Goal: Information Seeking & Learning: Learn about a topic

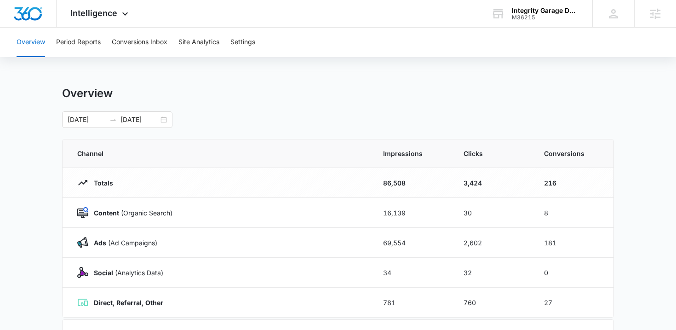
click at [35, 209] on main "Overview [DATE] [DATE] Channel Impressions Clicks Conversions Totals 86,508 3,4…" at bounding box center [338, 327] width 676 height 483
click at [164, 118] on div "[DATE] [DATE]" at bounding box center [117, 119] width 110 height 17
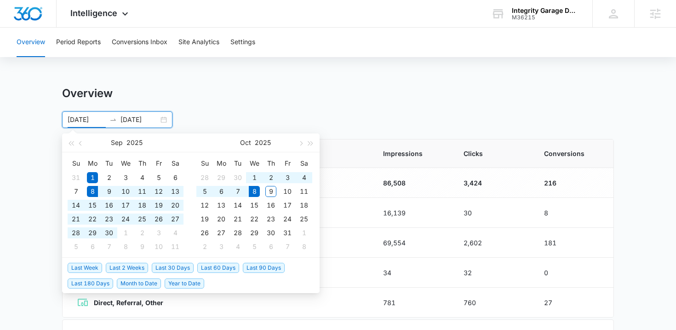
click at [165, 269] on span "Last 30 Days" at bounding box center [173, 268] width 42 height 10
type input "09/08/2025"
type input "10/08/2025"
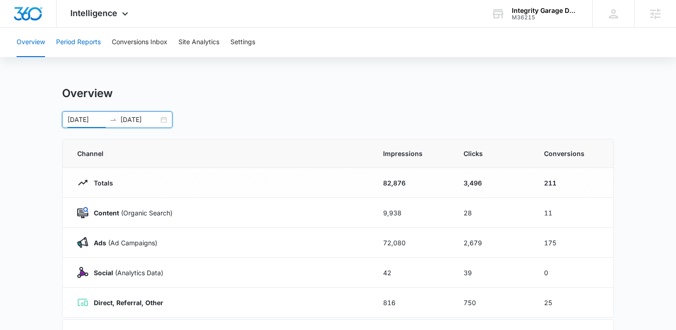
click at [64, 53] on button "Period Reports" at bounding box center [78, 42] width 45 height 29
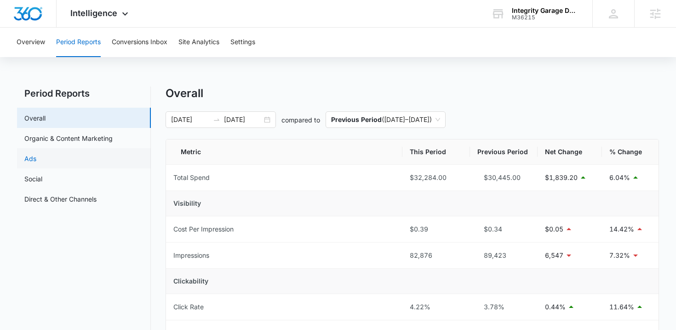
click at [36, 154] on link "Ads" at bounding box center [30, 159] width 12 height 10
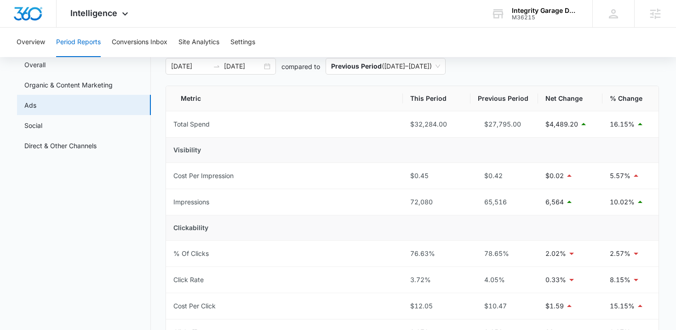
scroll to position [45, 0]
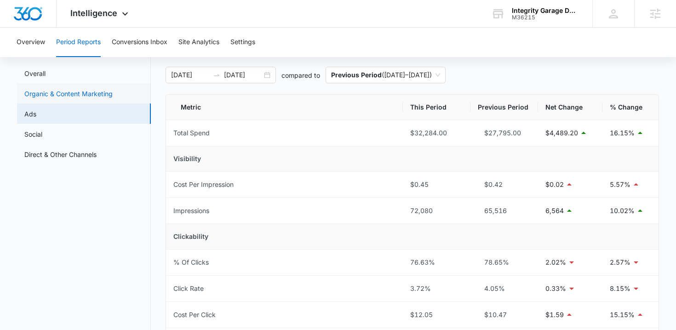
click at [65, 98] on link "Organic & Content Marketing" at bounding box center [68, 94] width 88 height 10
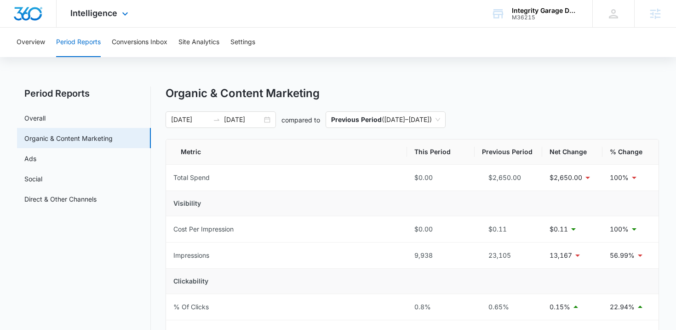
click at [86, 23] on div "Intelligence Apps Reputation Websites Forms CRM Email Social Shop Payments POS …" at bounding box center [101, 13] width 88 height 27
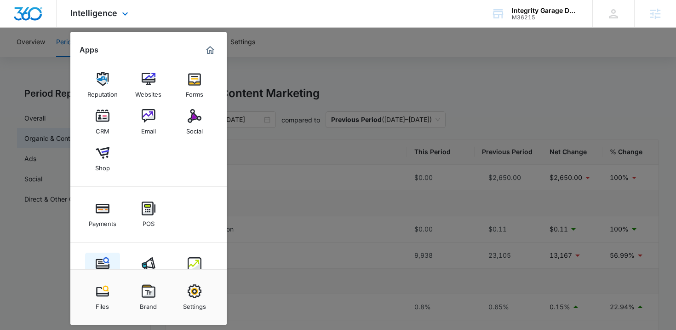
click at [100, 259] on img at bounding box center [103, 264] width 14 height 14
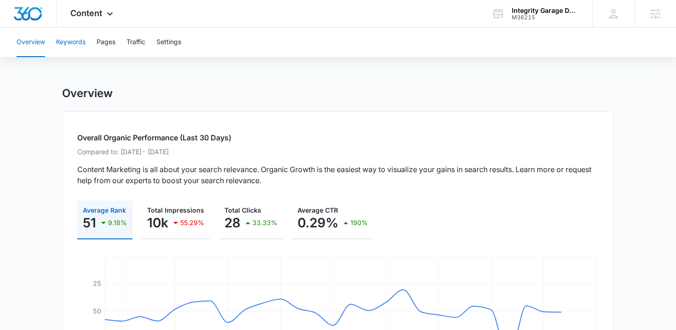
click at [72, 50] on button "Keywords" at bounding box center [70, 42] width 29 height 29
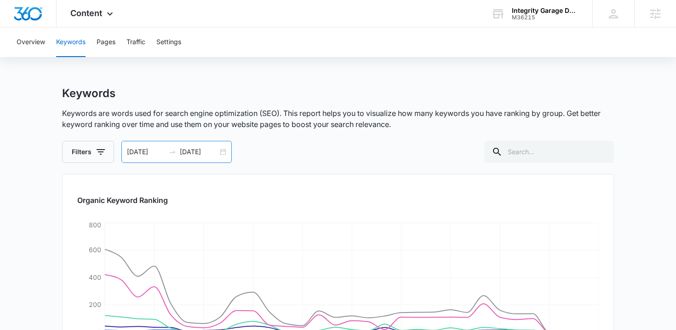
click at [222, 151] on div "09/08/2025 10/08/2025" at bounding box center [176, 152] width 110 height 22
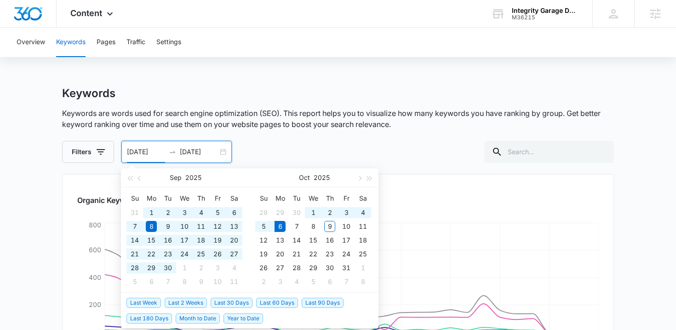
click at [245, 319] on span "Year to Date" at bounding box center [244, 318] width 40 height 10
type input "01/01/2025"
type input "10/06/2025"
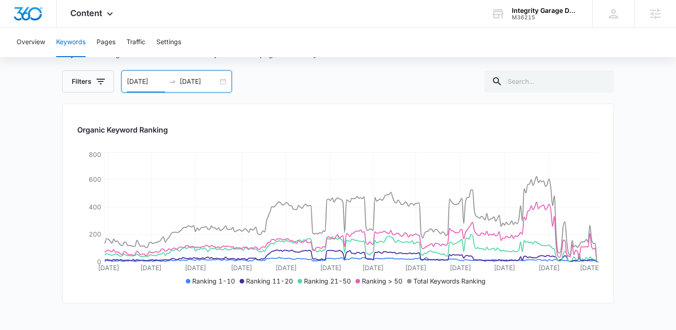
scroll to position [78, 0]
